Goal: Task Accomplishment & Management: Use online tool/utility

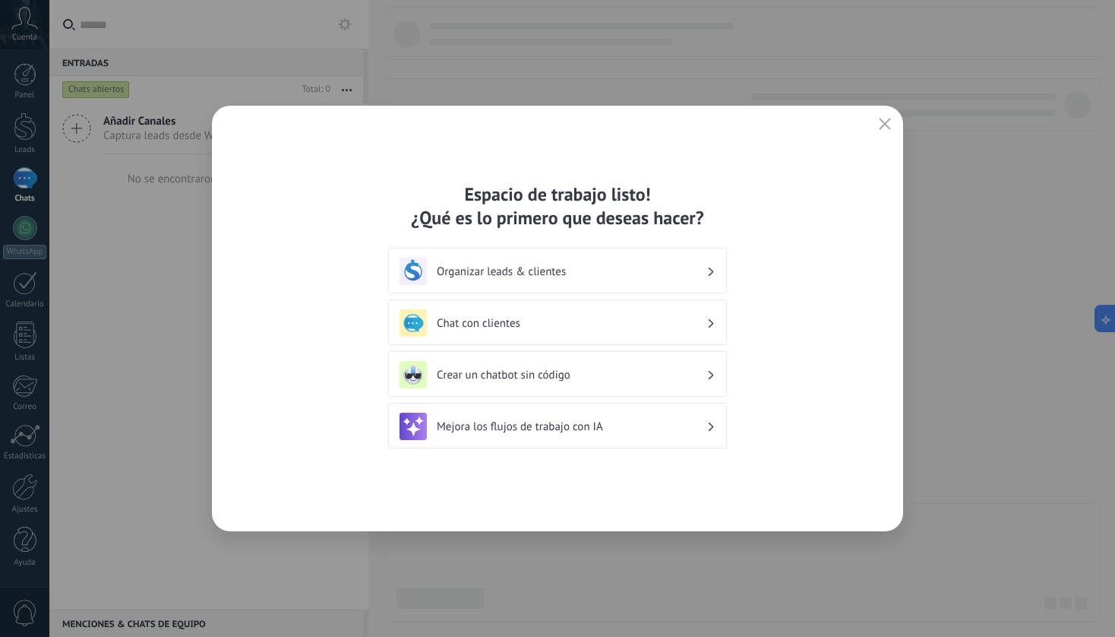
click at [707, 309] on div "Chat con clientes" at bounding box center [558, 322] width 316 height 27
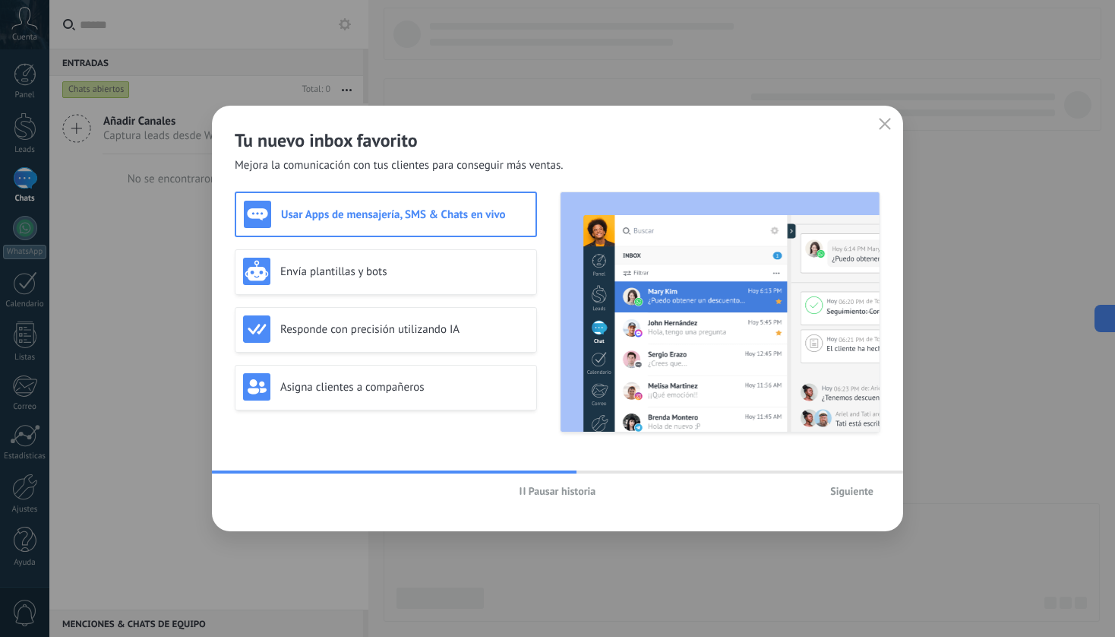
click at [886, 125] on icon "button" at bounding box center [885, 124] width 12 height 12
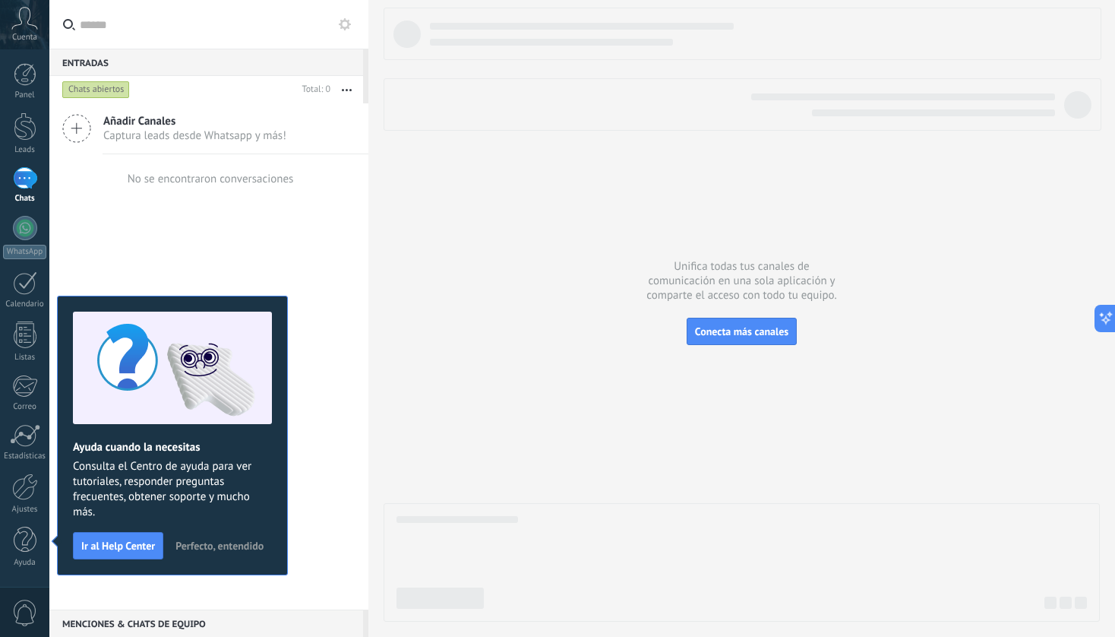
click at [631, 321] on div at bounding box center [742, 315] width 716 height 614
click at [438, 212] on div at bounding box center [742, 315] width 716 height 614
click at [546, 188] on div at bounding box center [742, 315] width 716 height 614
click at [535, 158] on div at bounding box center [742, 315] width 716 height 614
click at [473, 259] on div at bounding box center [742, 315] width 716 height 614
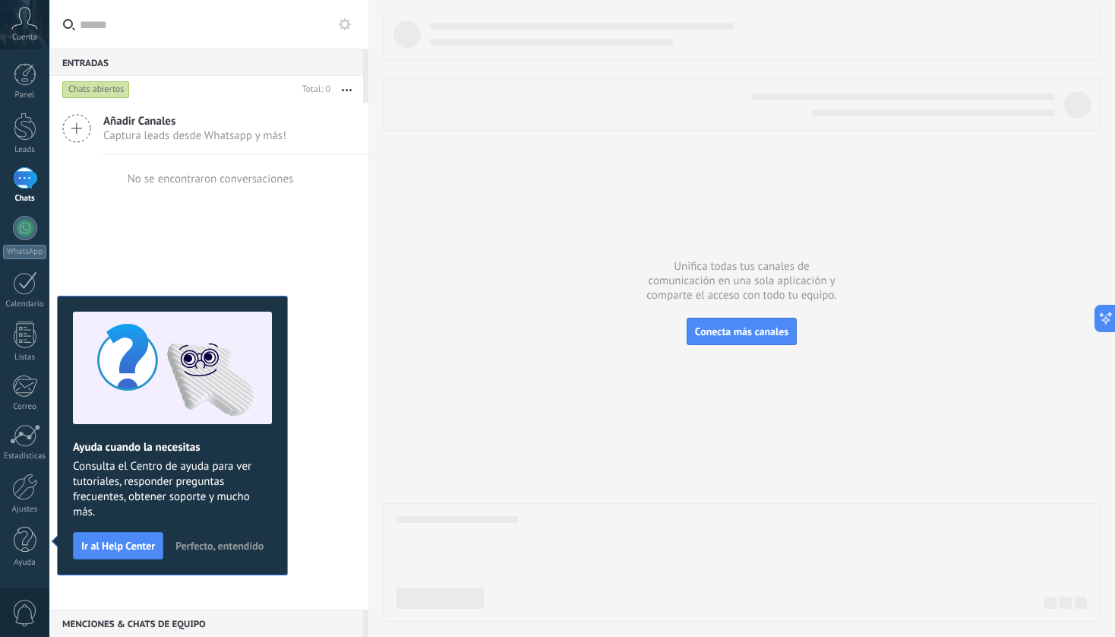
click at [31, 33] on span "Cuenta" at bounding box center [24, 38] width 25 height 10
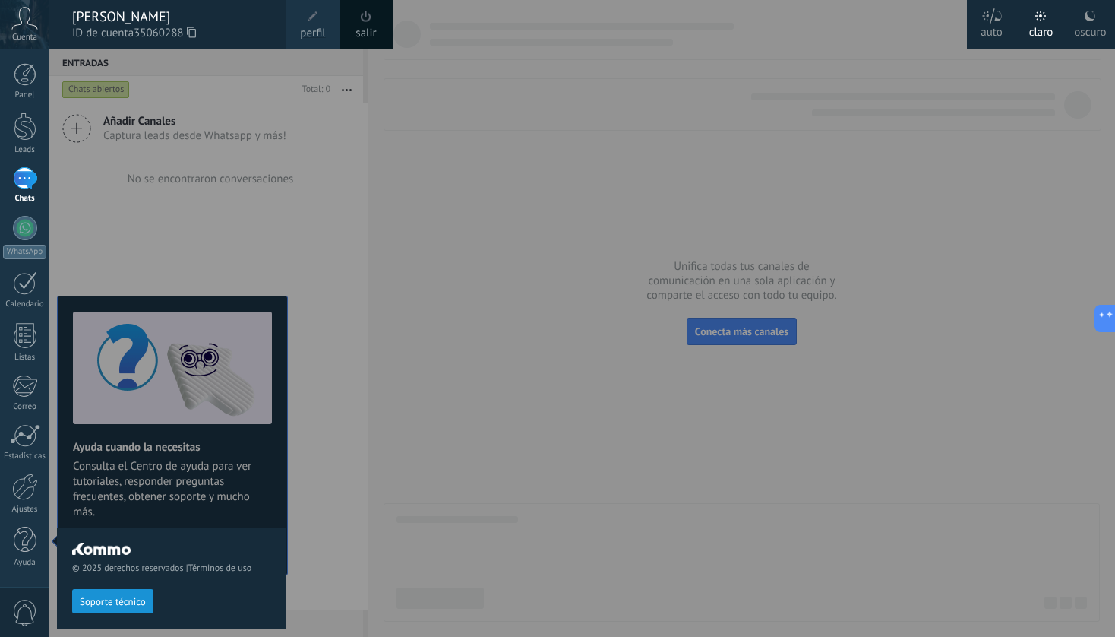
click at [1086, 20] on icon at bounding box center [1090, 16] width 12 height 12
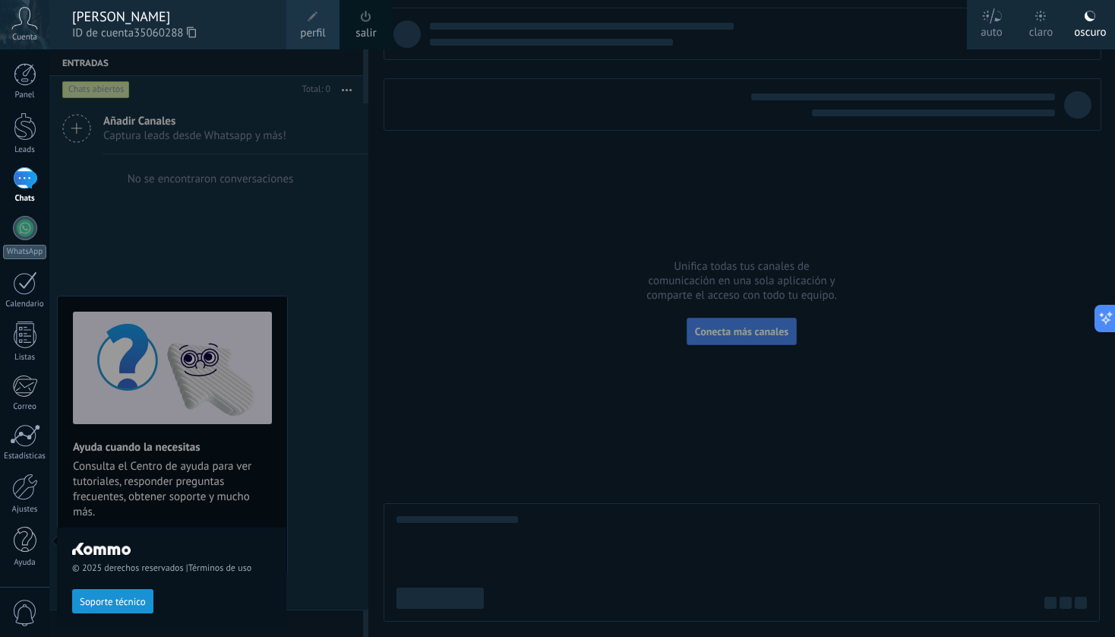
click at [540, 141] on div at bounding box center [606, 318] width 1115 height 637
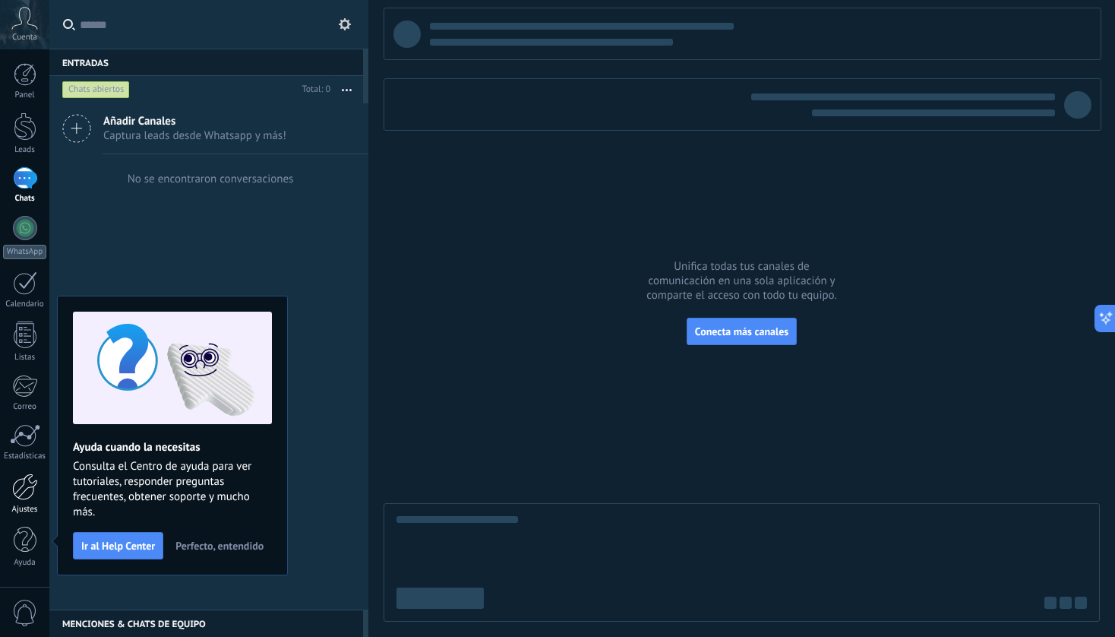
click at [14, 490] on div at bounding box center [25, 486] width 26 height 27
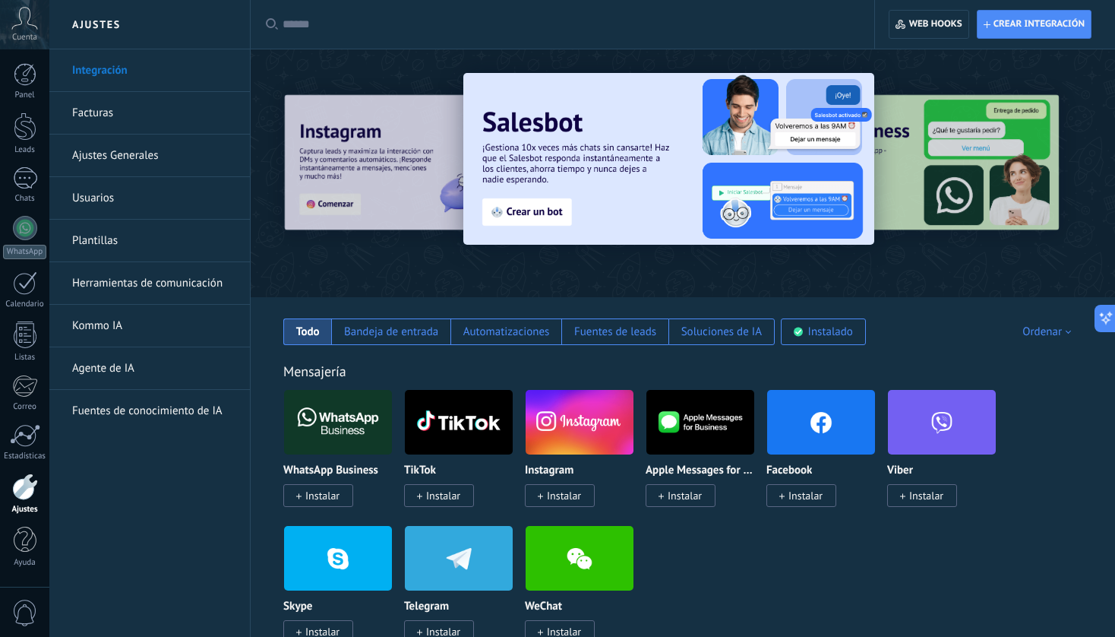
click at [704, 548] on div "WhatsApp Business Instalar TikTok Instalar Instagram Instalar Apple Messages fo…" at bounding box center [690, 525] width 815 height 272
click at [106, 71] on link "Integración" at bounding box center [153, 70] width 163 height 43
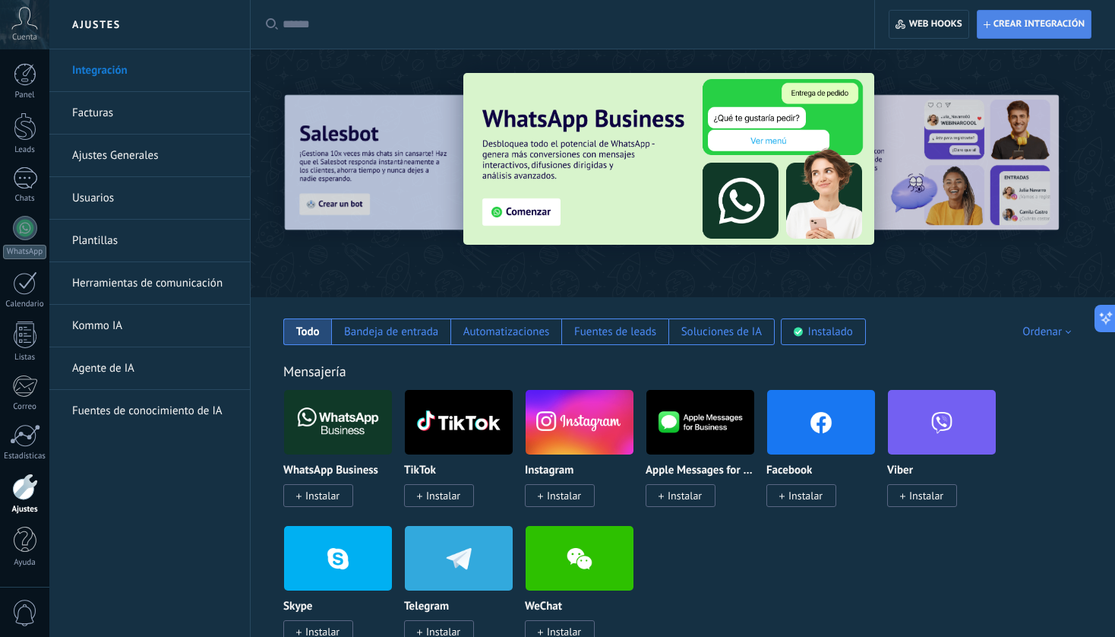
click at [1063, 33] on span "Crear integración" at bounding box center [1034, 24] width 101 height 27
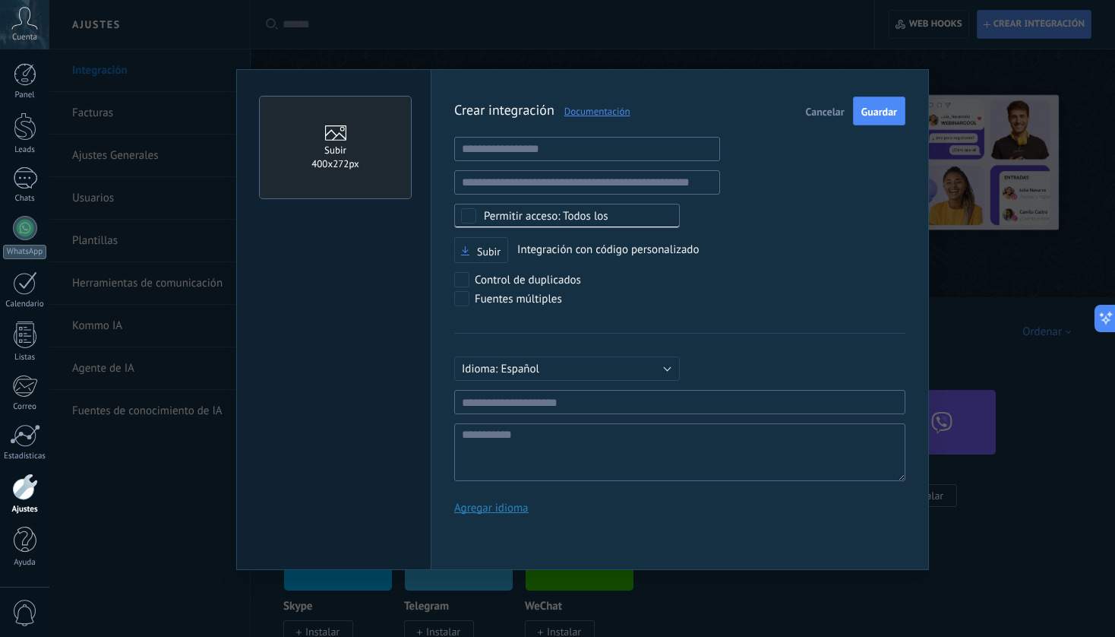
scroll to position [14, 0]
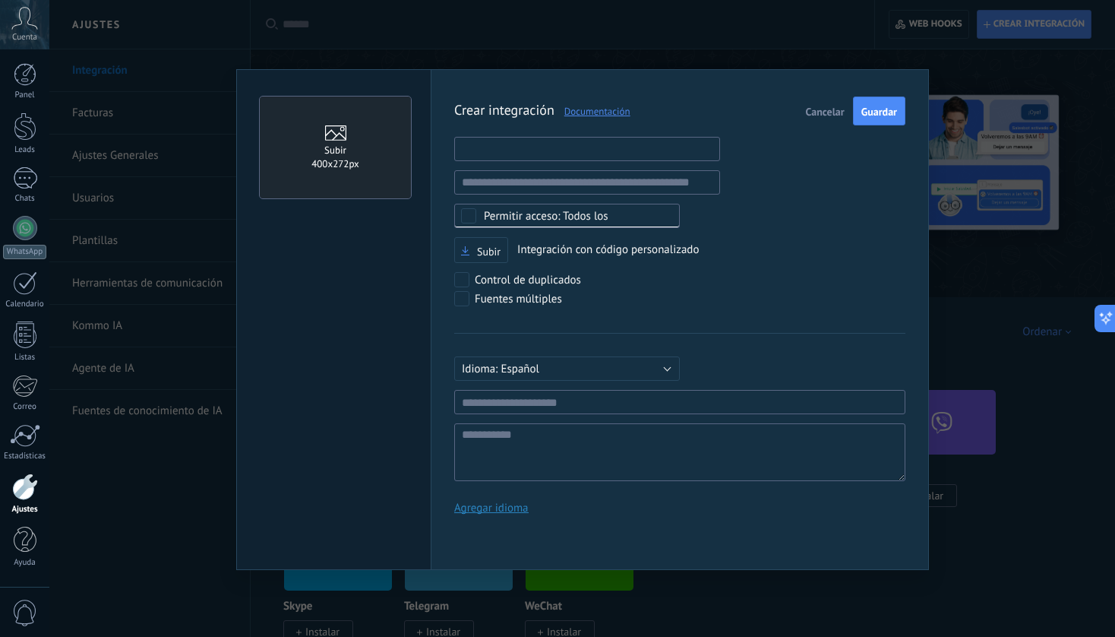
click at [506, 153] on input "text" at bounding box center [587, 149] width 266 height 24
paste input "**********"
type input "**********"
click at [1109, 324] on button at bounding box center [1102, 318] width 27 height 27
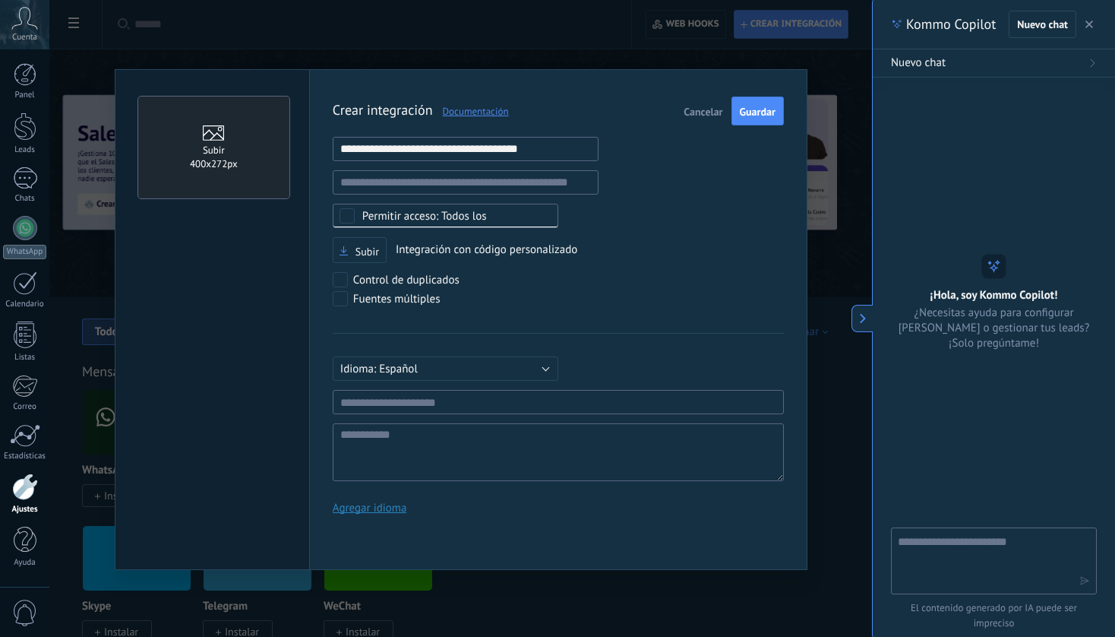
click at [716, 387] on div "Русский English Español Português [GEOGRAPHIC_DATA] Türkçe Español Mínimo 3 car…" at bounding box center [558, 407] width 451 height 148
click at [624, 223] on div "**********" at bounding box center [558, 310] width 451 height 429
click at [754, 317] on div "**********" at bounding box center [558, 310] width 451 height 429
click at [485, 214] on div "Todos los" at bounding box center [424, 215] width 125 height 11
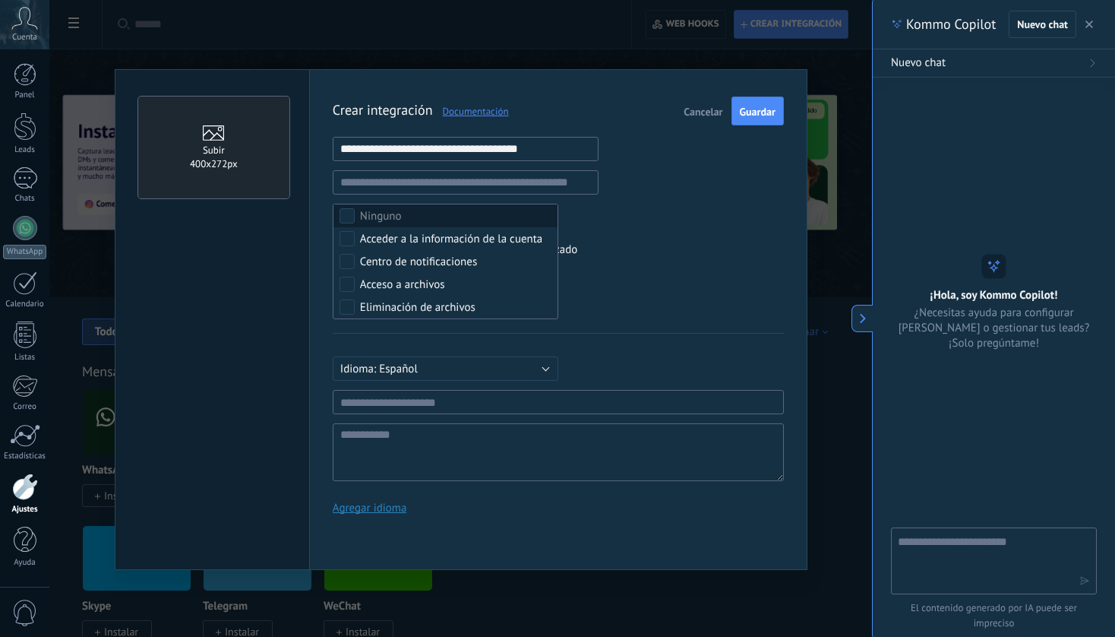
click at [689, 261] on div "Subir Integración con código personalizado" at bounding box center [558, 250] width 451 height 27
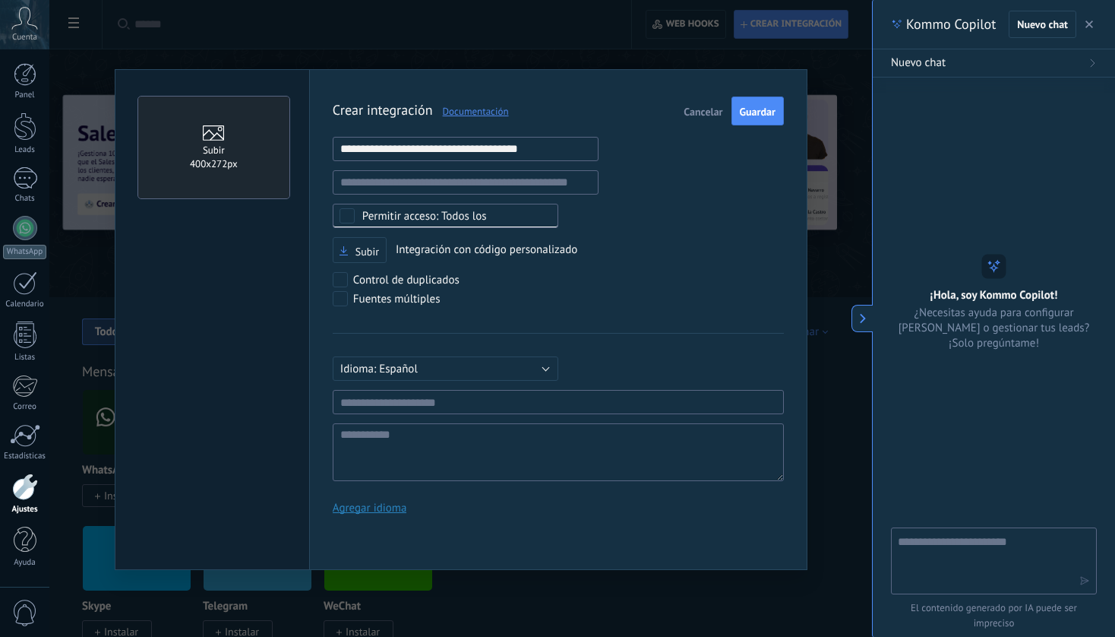
click at [615, 302] on div "Fuentes múltiples" at bounding box center [558, 300] width 451 height 19
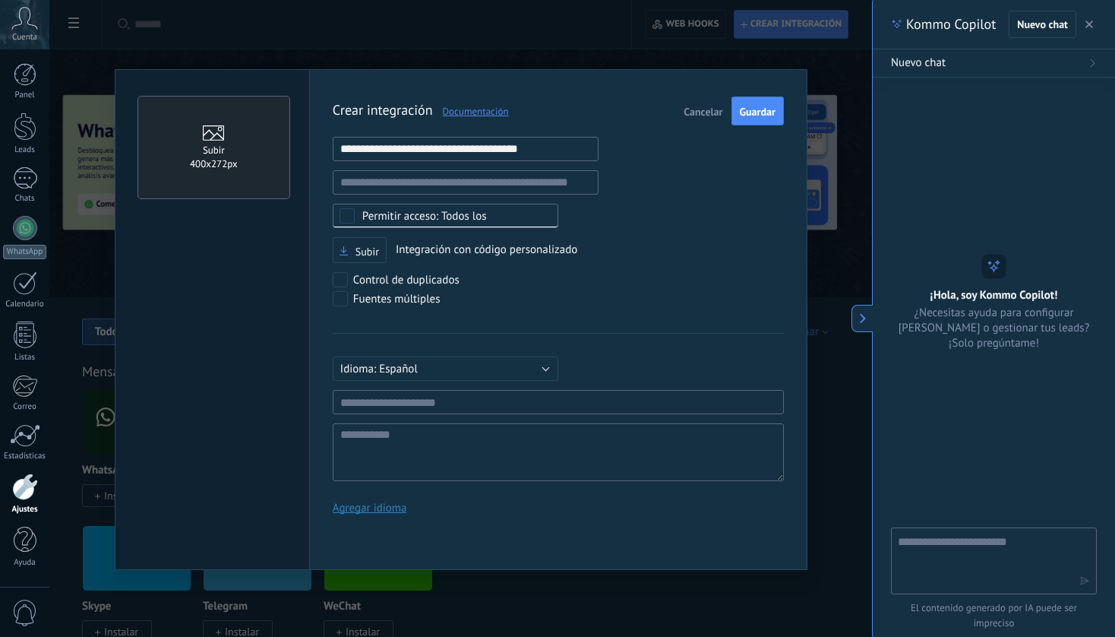
click at [624, 337] on div "Русский English Español Português [GEOGRAPHIC_DATA] Türkçe Español Mínimo 3 car…" at bounding box center [558, 407] width 451 height 148
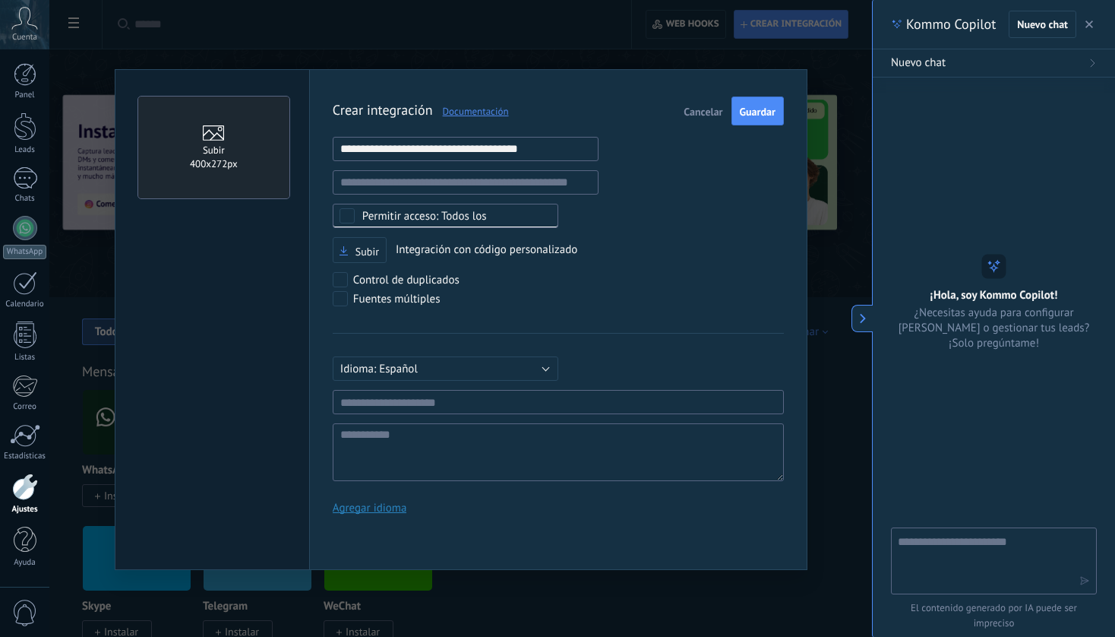
drag, startPoint x: 574, startPoint y: 420, endPoint x: 536, endPoint y: 416, distance: 39.0
click at [574, 420] on div "Русский English Español Português [GEOGRAPHIC_DATA] Türkçe Español Mínimo 3 car…" at bounding box center [558, 407] width 451 height 148
click at [522, 408] on input "text" at bounding box center [558, 402] width 451 height 24
paste input "**********"
type input "**********"
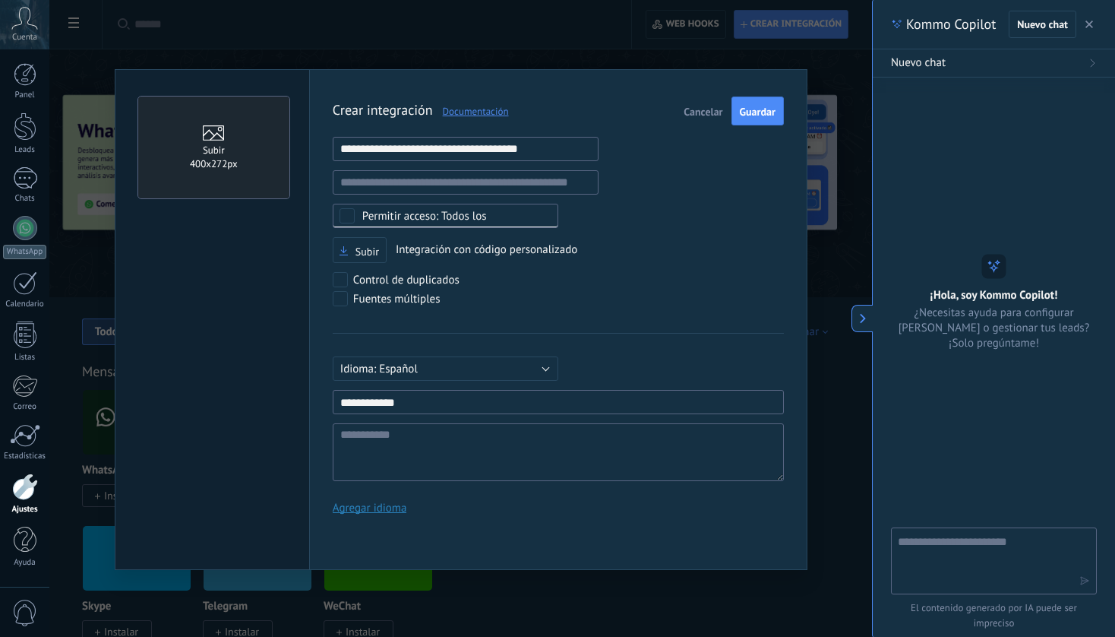
click at [657, 285] on div "Control de duplicados" at bounding box center [523, 281] width 380 height 19
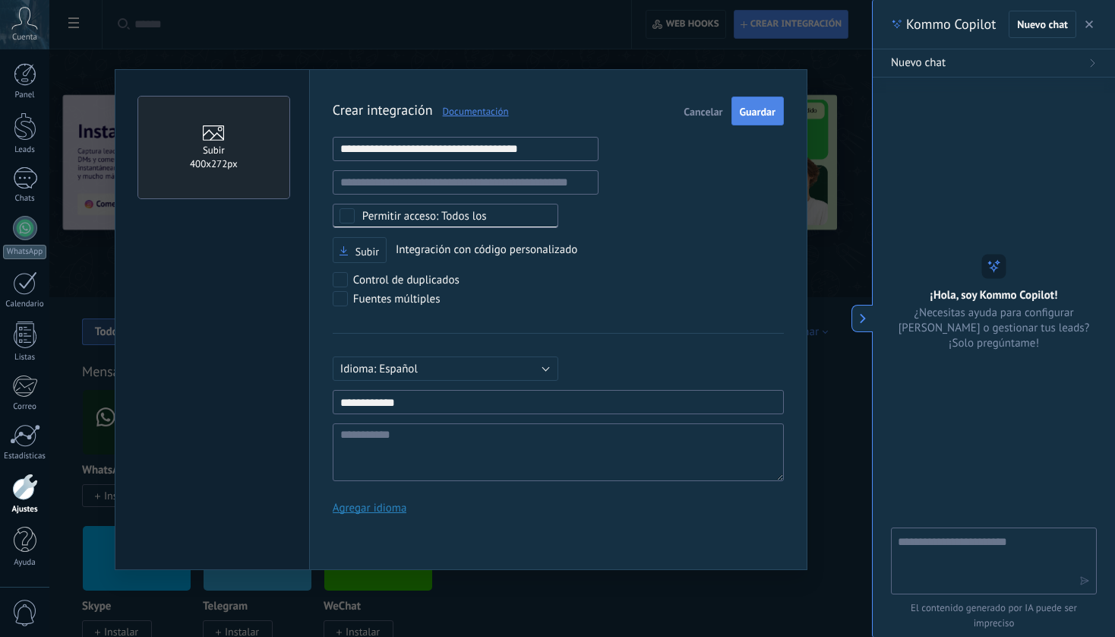
click at [767, 115] on span "Guardar" at bounding box center [758, 111] width 36 height 11
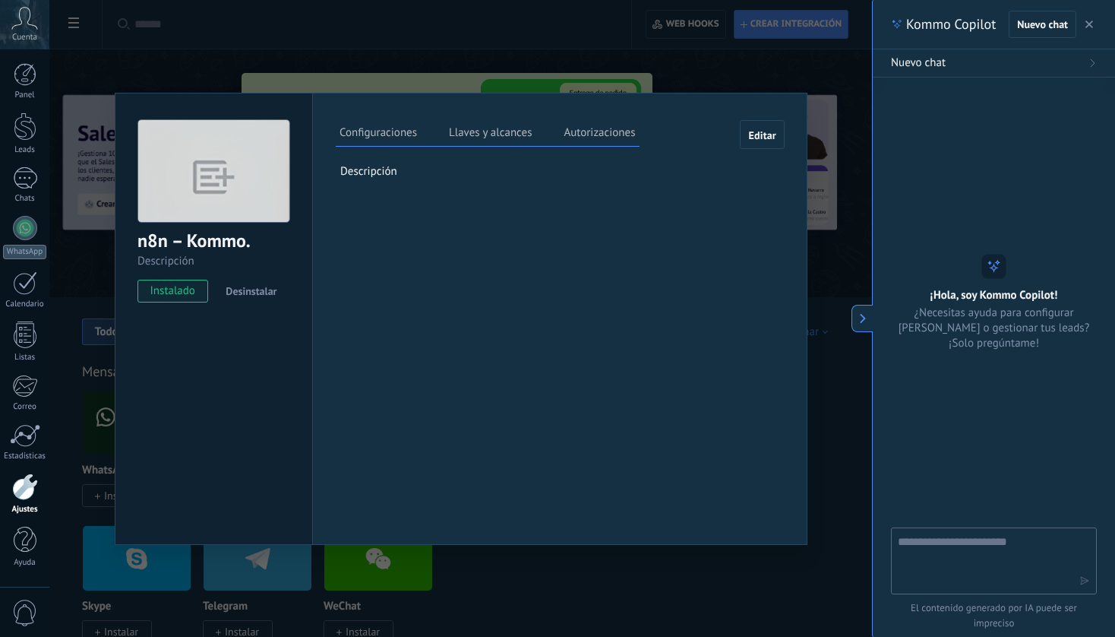
click at [501, 131] on label "Llaves y alcances" at bounding box center [490, 135] width 90 height 22
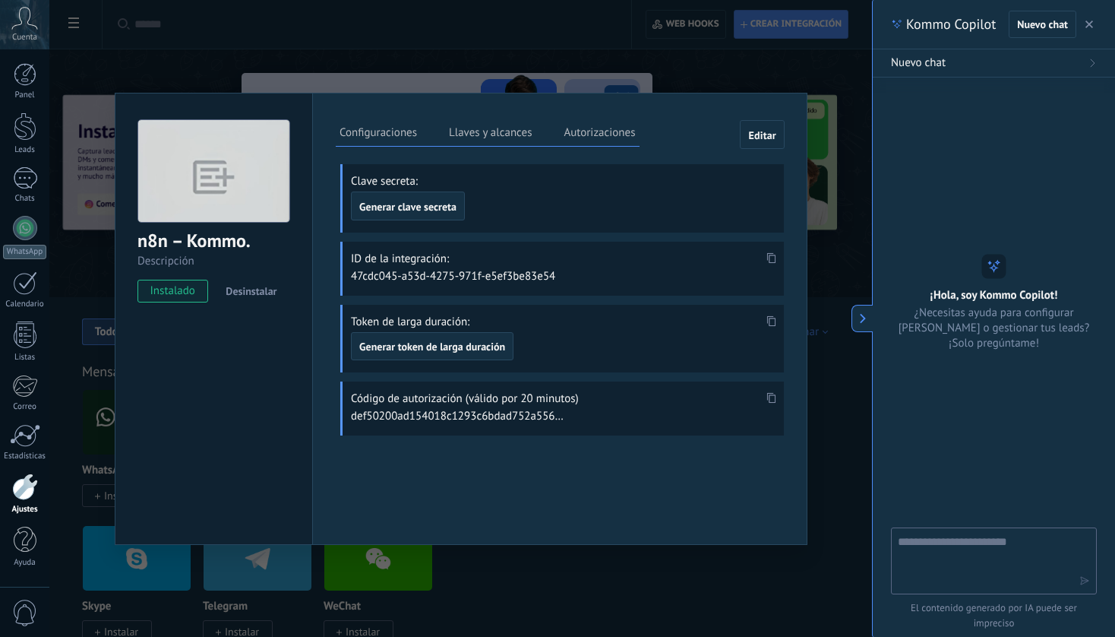
click at [591, 134] on label "Autorizaciones" at bounding box center [599, 135] width 79 height 22
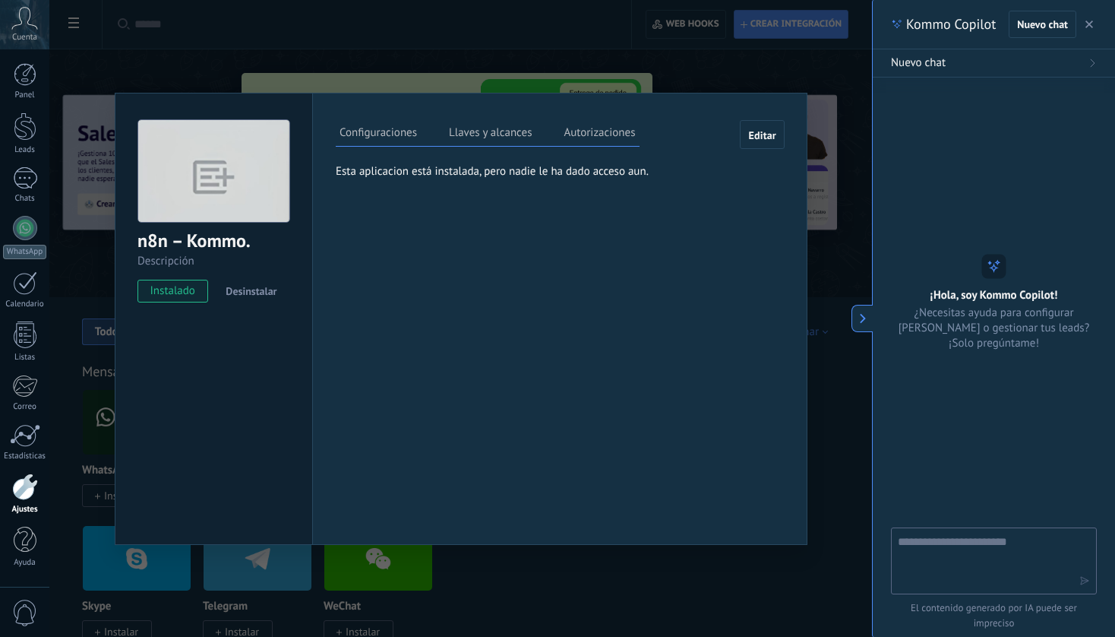
click at [391, 134] on label "Configuraciones" at bounding box center [378, 135] width 85 height 22
click at [507, 128] on label "Llaves y alcances" at bounding box center [490, 135] width 90 height 22
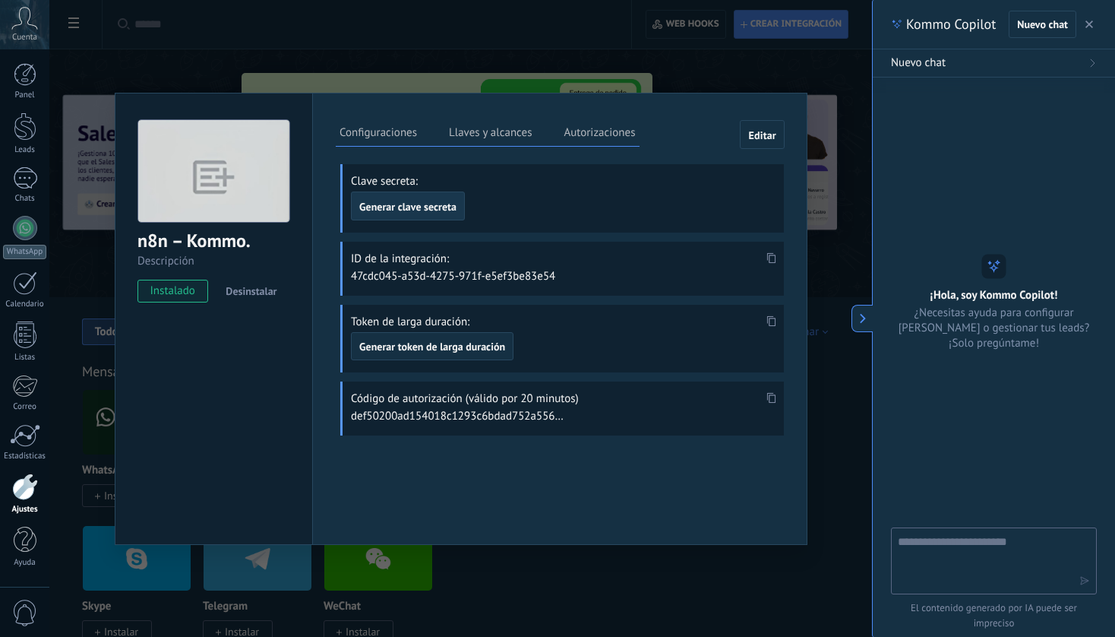
click at [401, 203] on span "Generar clave secreta" at bounding box center [407, 206] width 97 height 11
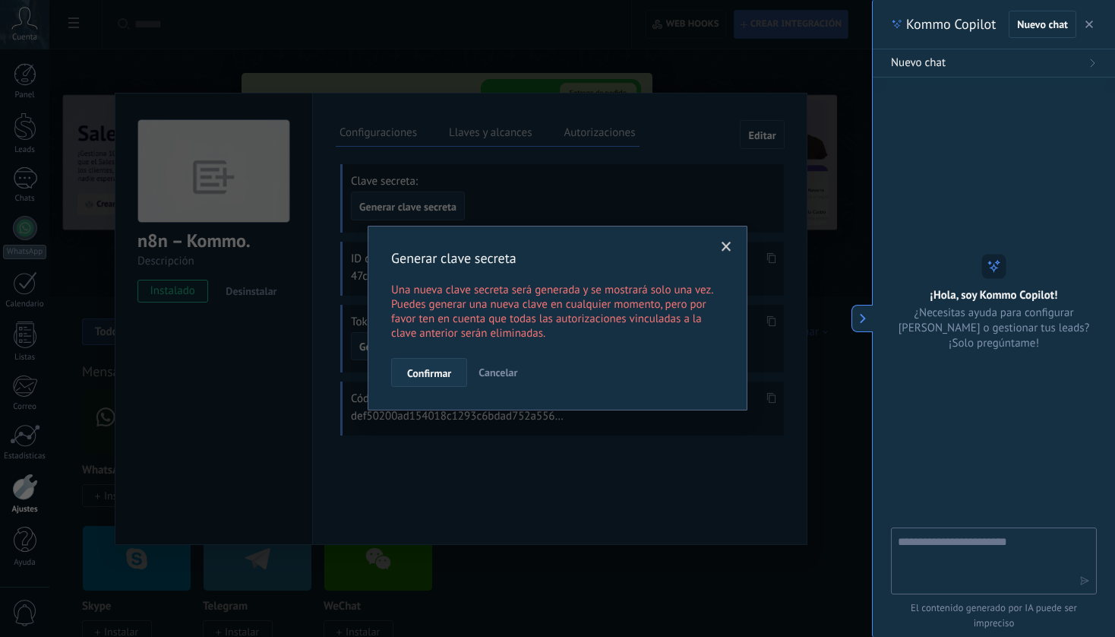
click at [442, 371] on span "Confirmar" at bounding box center [429, 373] width 44 height 11
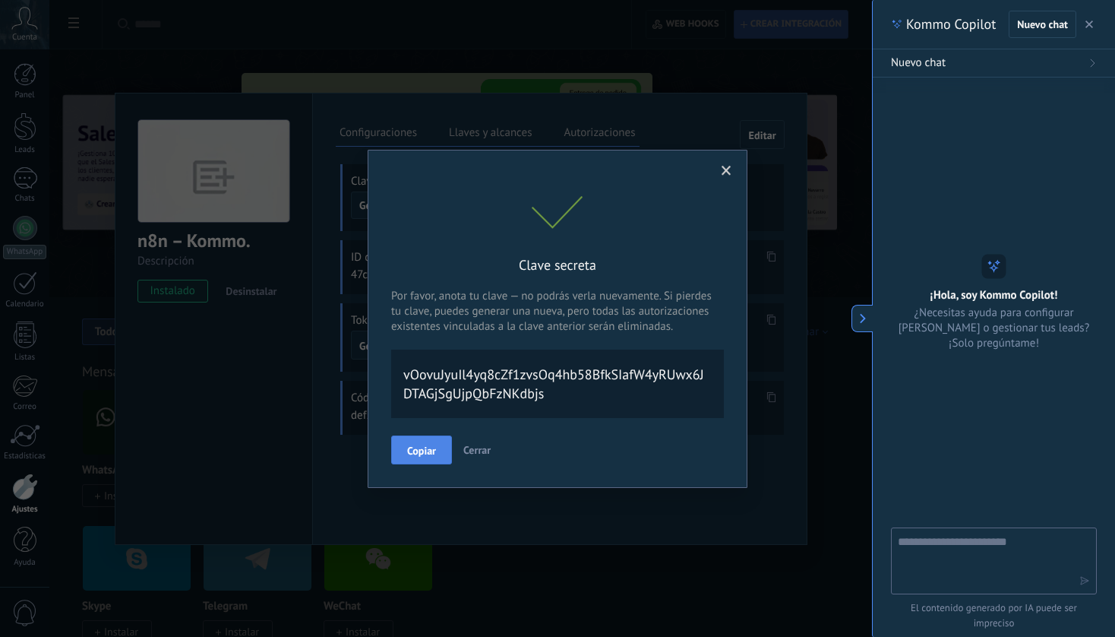
click at [427, 445] on span "Copiar" at bounding box center [421, 450] width 29 height 11
click at [726, 169] on span at bounding box center [727, 171] width 10 height 11
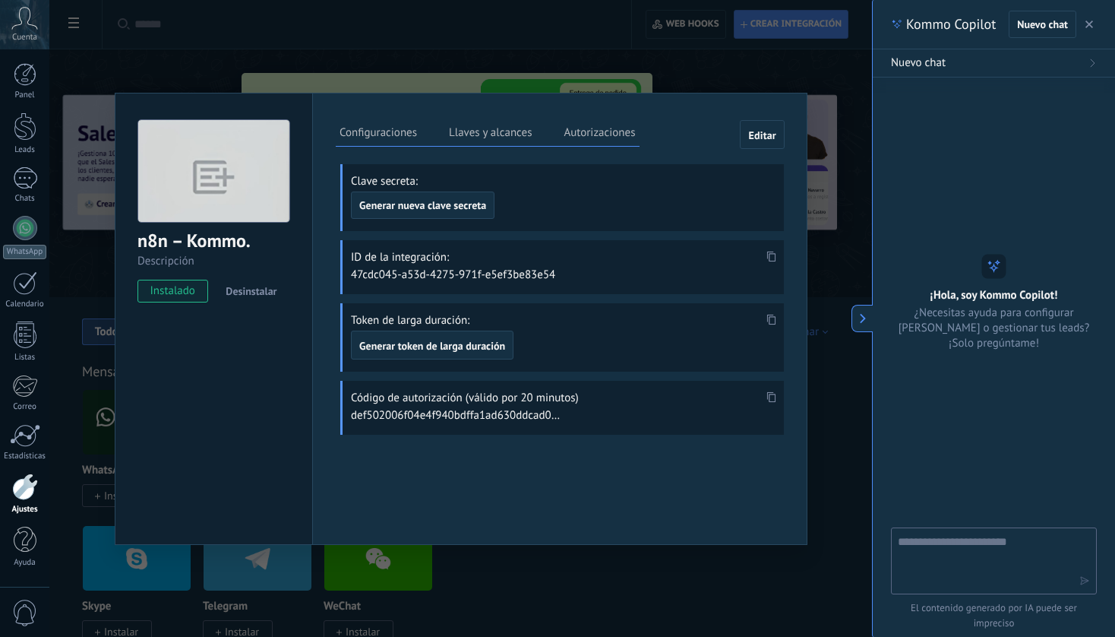
click at [778, 251] on div at bounding box center [771, 257] width 17 height 22
click at [773, 256] on icon at bounding box center [771, 256] width 9 height 11
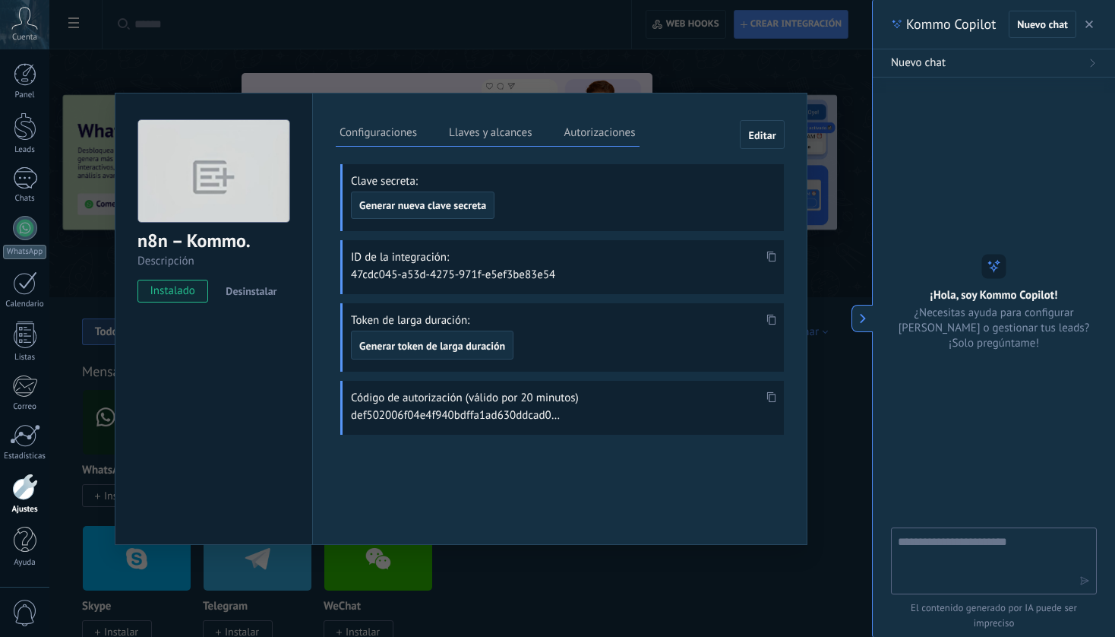
click at [600, 132] on label "Autorizaciones" at bounding box center [599, 135] width 79 height 22
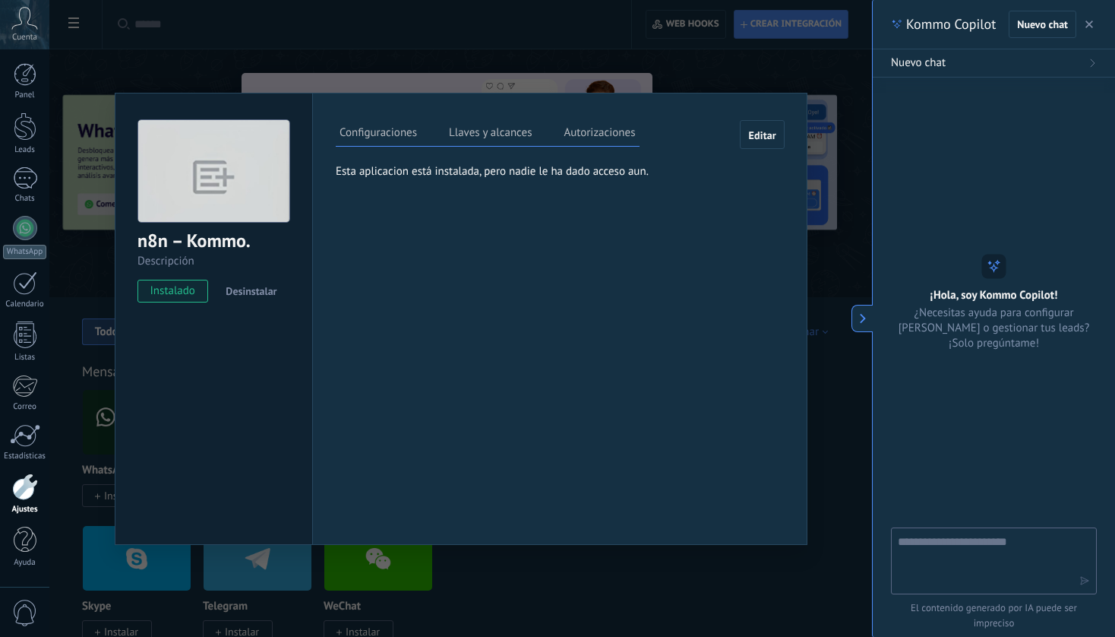
click at [504, 134] on label "Llaves y alcances" at bounding box center [490, 135] width 90 height 22
